Goal: Transaction & Acquisition: Purchase product/service

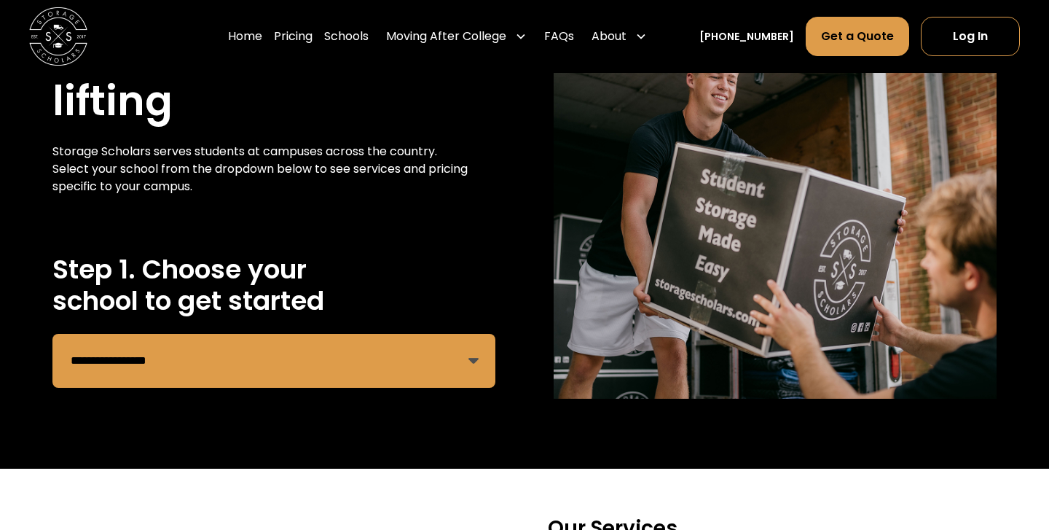
scroll to position [136, 0]
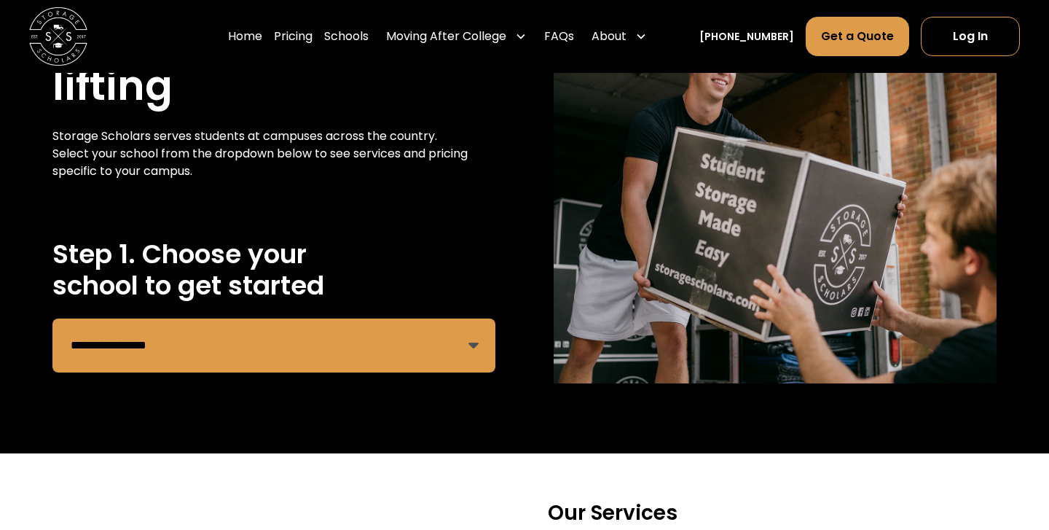
click at [174, 338] on select "**********" at bounding box center [273, 345] width 443 height 54
select select "**********"
click at [52, 318] on select "**********" at bounding box center [273, 345] width 443 height 54
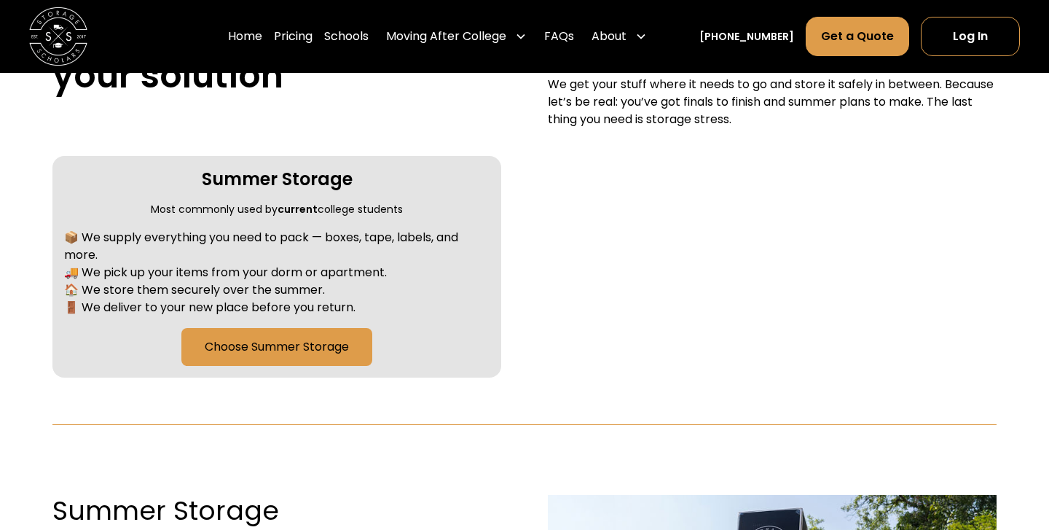
scroll to position [625, 0]
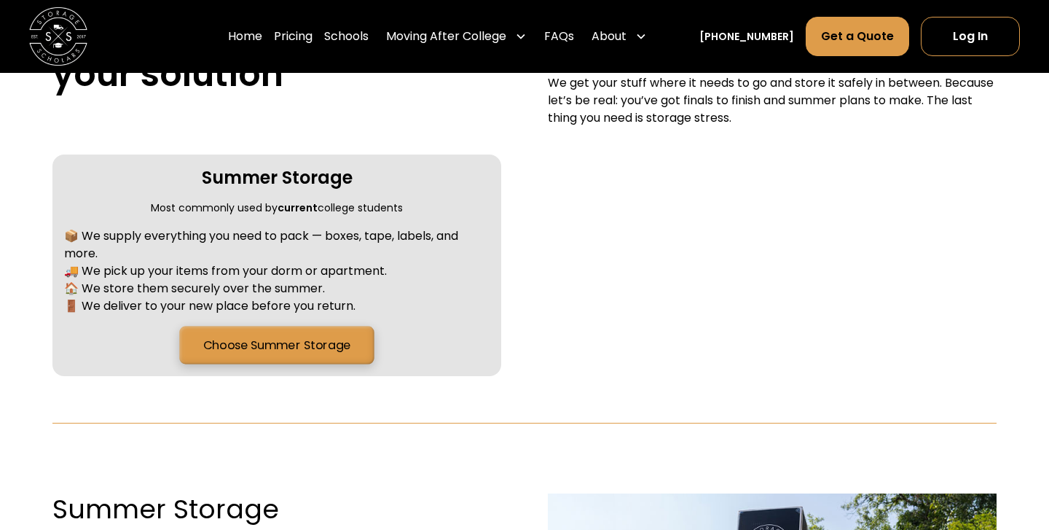
click at [247, 348] on link "Choose Summer Storage" at bounding box center [276, 345] width 195 height 38
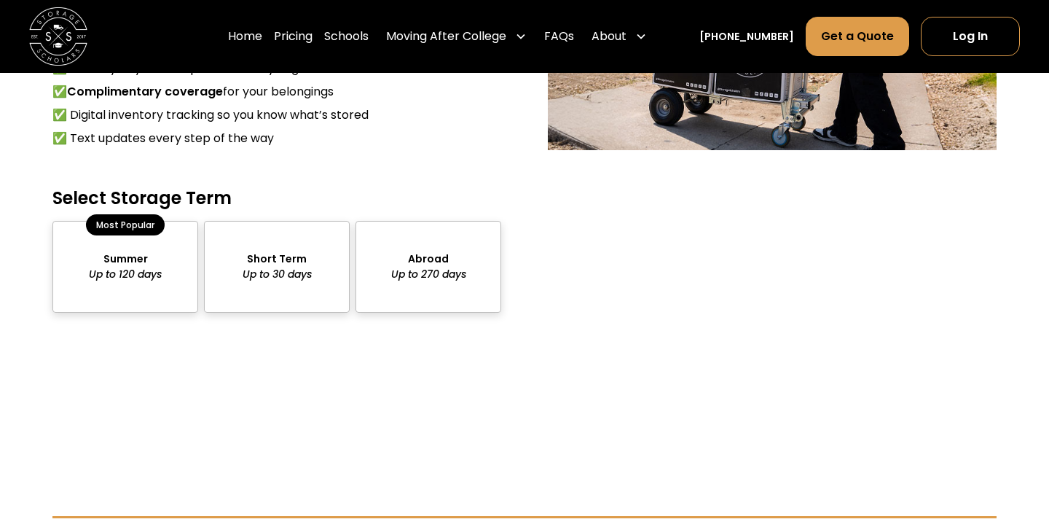
scroll to position [1293, 0]
click at [146, 270] on div "package-pricing" at bounding box center [125, 265] width 146 height 91
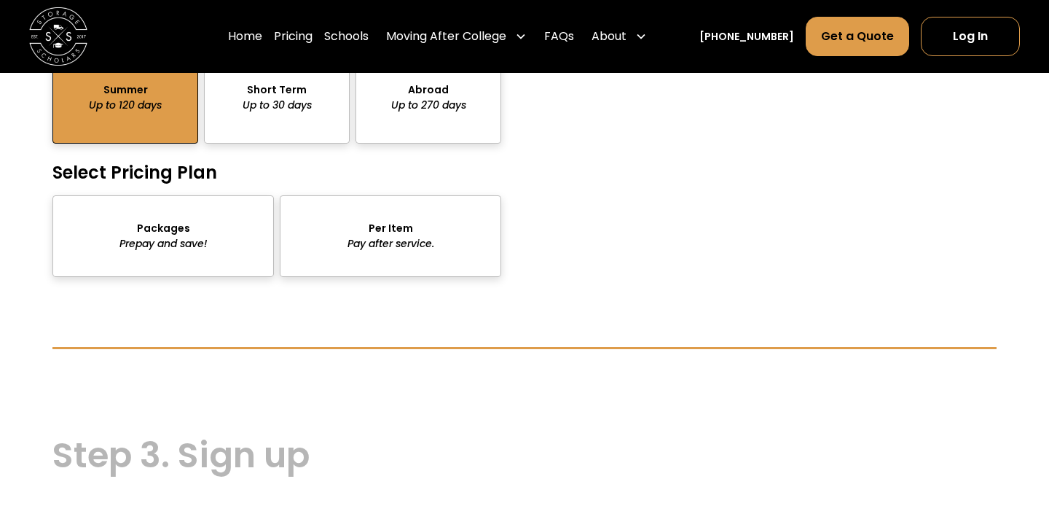
scroll to position [1467, 0]
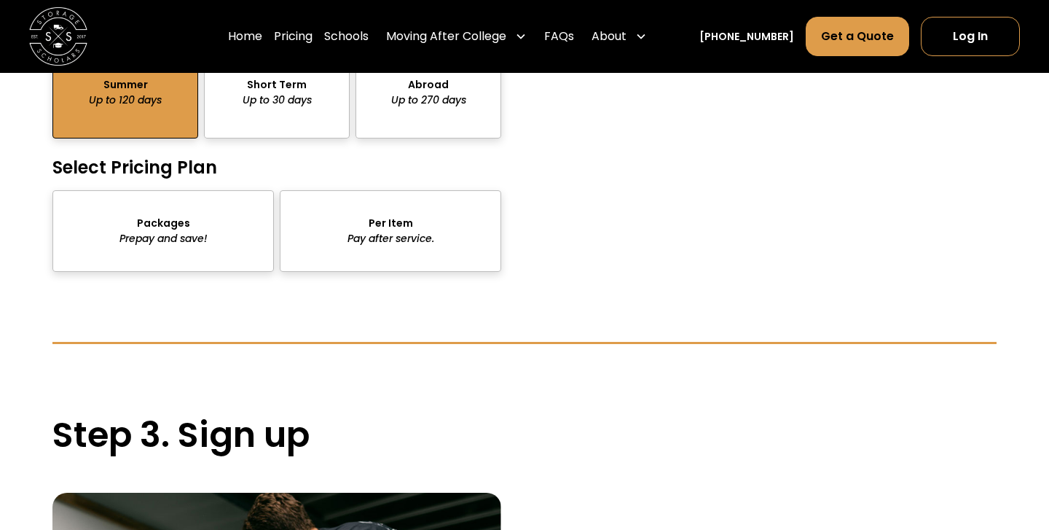
click at [186, 245] on div "package-pricing" at bounding box center [162, 231] width 221 height 82
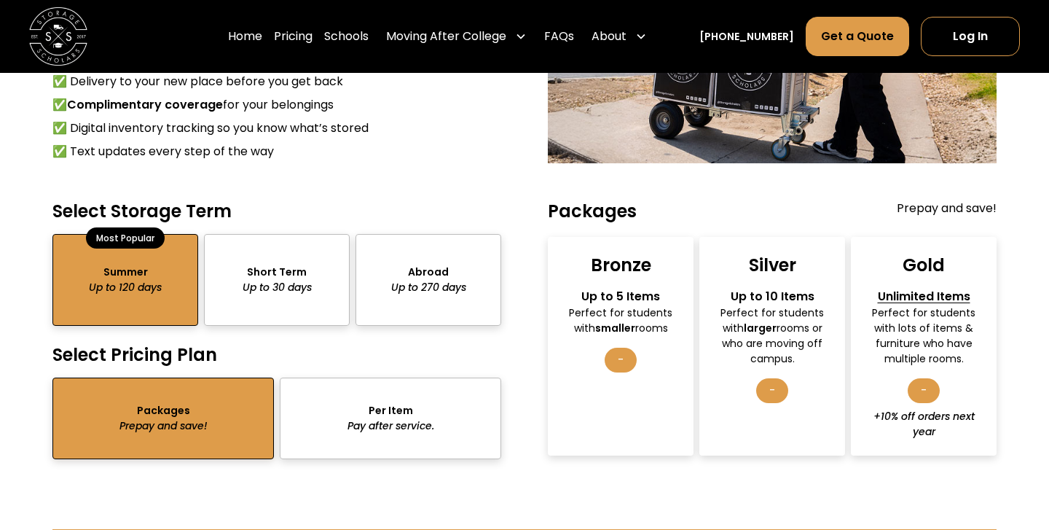
scroll to position [1314, 0]
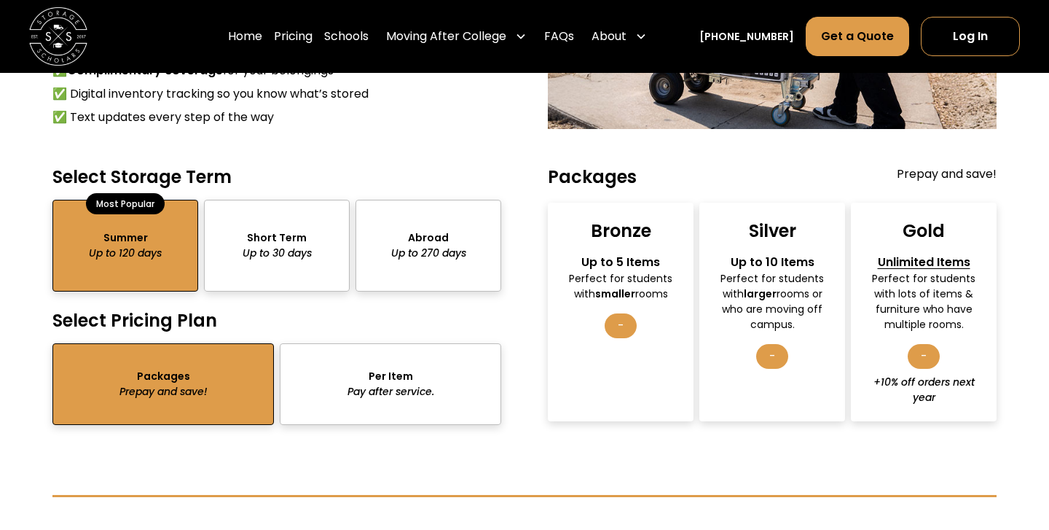
click at [644, 307] on div "Bronze Up to 5 Items Perfect for students with smaller rooms -" at bounding box center [621, 312] width 146 height 219
click at [624, 318] on div "-" at bounding box center [621, 325] width 32 height 25
click at [423, 391] on div "package-pricing" at bounding box center [390, 384] width 221 height 82
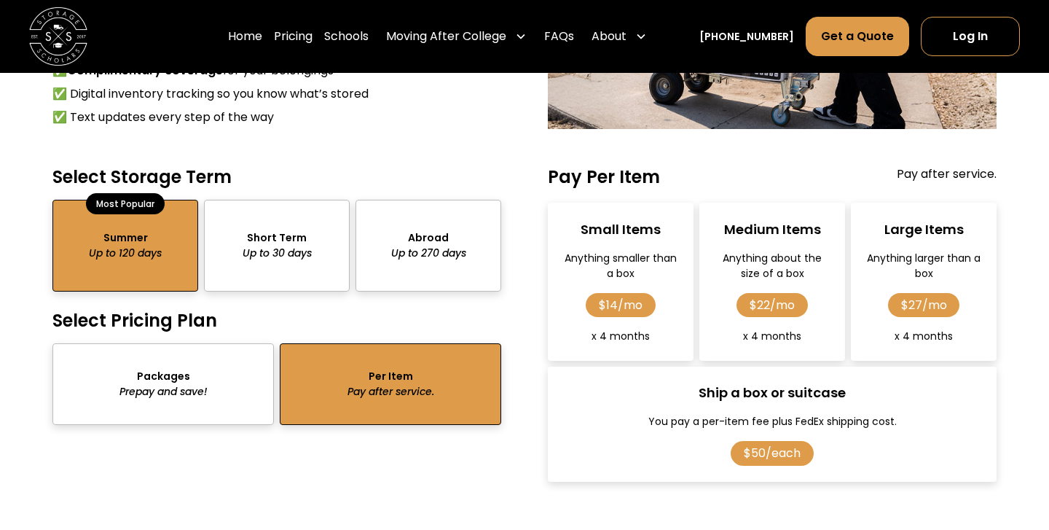
click at [199, 409] on div "package-pricing" at bounding box center [162, 384] width 221 height 82
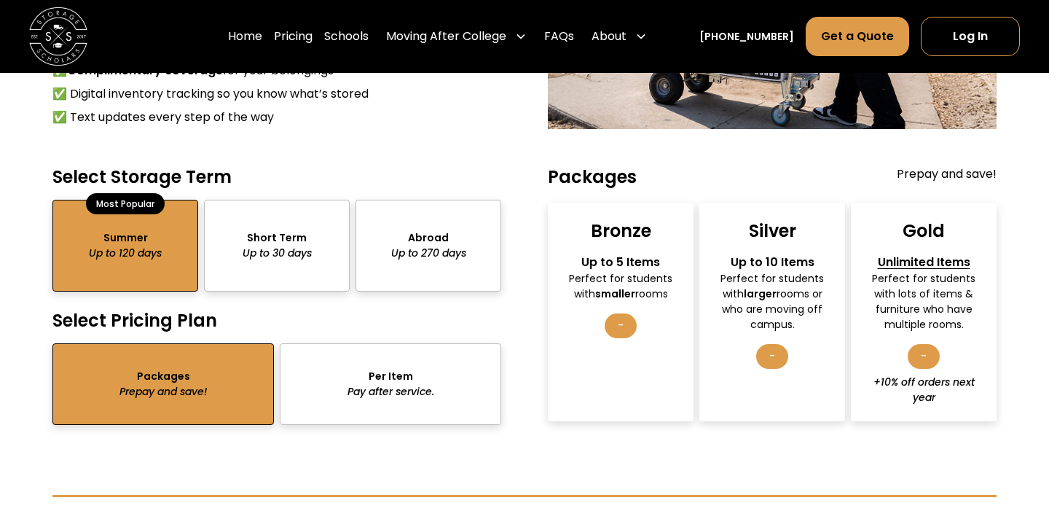
click at [329, 400] on div "package-pricing" at bounding box center [390, 384] width 221 height 82
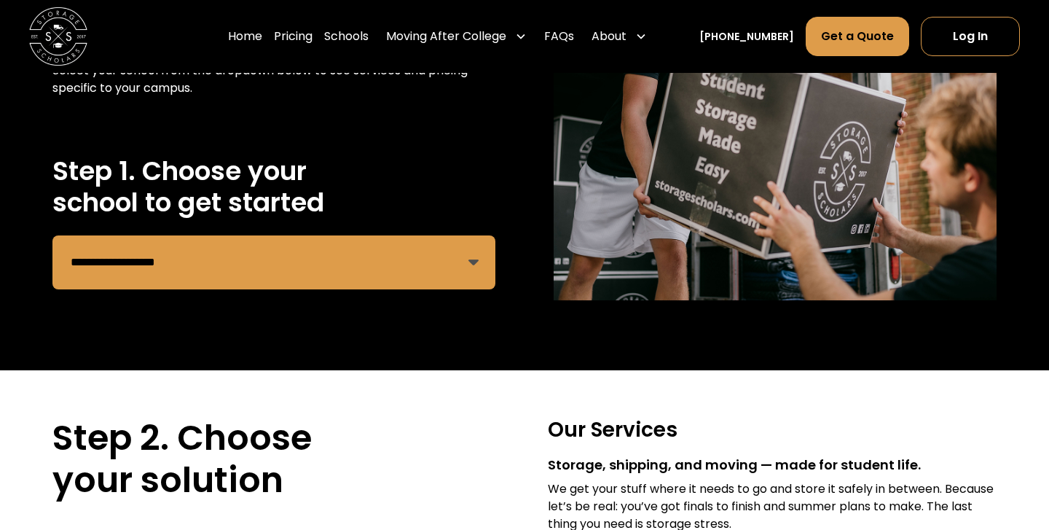
scroll to position [0, 0]
